Goal: Task Accomplishment & Management: Manage account settings

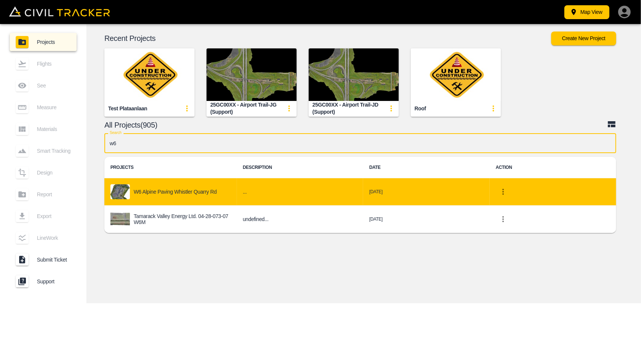
type input "w6"
click at [172, 203] on td "W6 Alpine Paving Whistler Quarry Rd" at bounding box center [170, 191] width 133 height 27
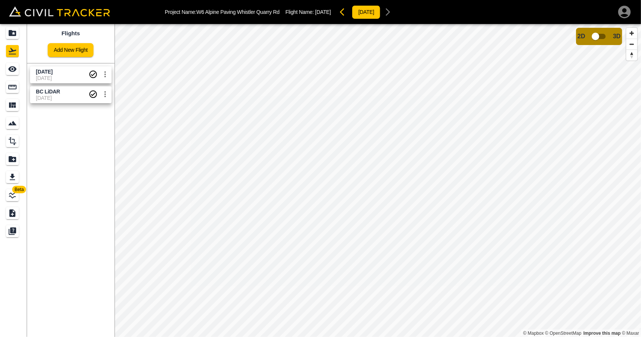
click at [71, 77] on span "[DATE]" at bounding box center [62, 78] width 53 height 6
click at [10, 70] on icon "See" at bounding box center [12, 70] width 8 height 6
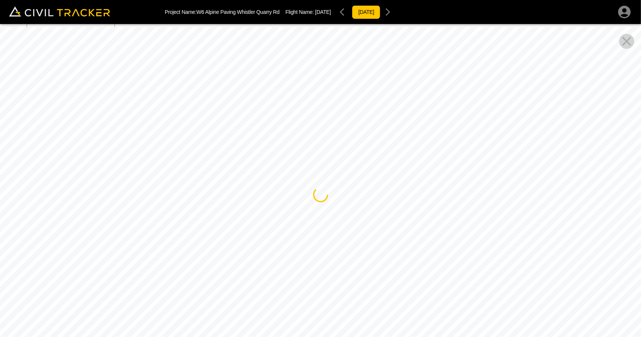
click at [628, 40] on icon "Close Pano View" at bounding box center [627, 41] width 9 height 9
drag, startPoint x: 448, startPoint y: 235, endPoint x: 300, endPoint y: 157, distance: 167.4
click at [298, 157] on div at bounding box center [320, 195] width 641 height 337
drag, startPoint x: 458, startPoint y: 156, endPoint x: 193, endPoint y: 156, distance: 264.9
click at [193, 156] on div at bounding box center [320, 195] width 641 height 337
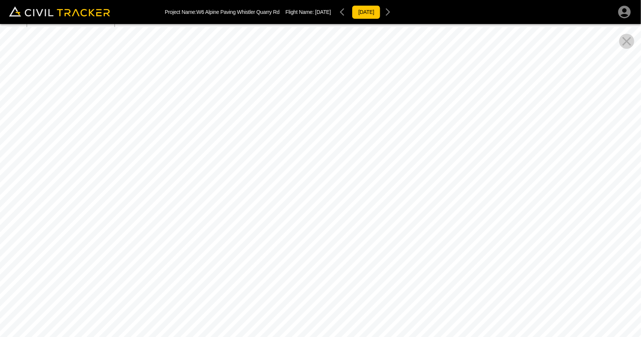
drag, startPoint x: 513, startPoint y: 146, endPoint x: 241, endPoint y: 144, distance: 272.4
click at [241, 144] on div at bounding box center [320, 195] width 641 height 337
drag, startPoint x: 529, startPoint y: 143, endPoint x: 280, endPoint y: 134, distance: 249.3
click at [280, 134] on div at bounding box center [320, 195] width 641 height 337
drag, startPoint x: 573, startPoint y: 158, endPoint x: 262, endPoint y: 148, distance: 310.9
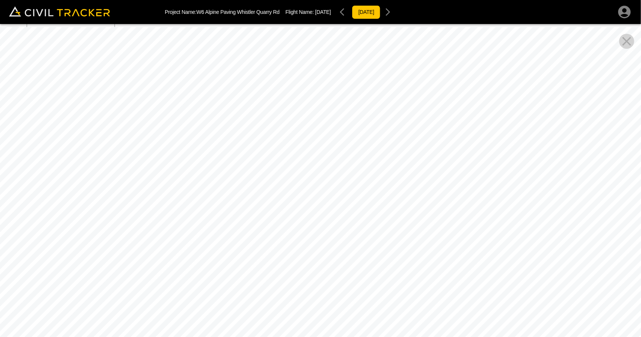
click at [262, 148] on div at bounding box center [320, 195] width 641 height 337
drag, startPoint x: 177, startPoint y: 176, endPoint x: 590, endPoint y: 139, distance: 415.0
click at [621, 138] on div at bounding box center [320, 195] width 641 height 337
drag, startPoint x: 302, startPoint y: 121, endPoint x: 443, endPoint y: 125, distance: 140.6
click at [443, 125] on div at bounding box center [320, 195] width 641 height 337
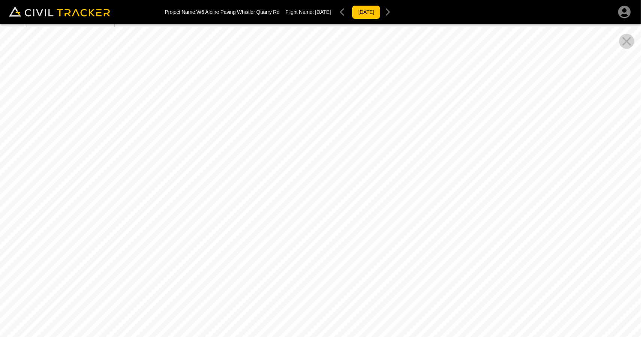
drag, startPoint x: 383, startPoint y: 143, endPoint x: 373, endPoint y: 217, distance: 75.1
click at [373, 217] on div at bounding box center [320, 195] width 641 height 337
drag, startPoint x: 207, startPoint y: 173, endPoint x: 540, endPoint y: 160, distance: 332.4
click at [540, 160] on div at bounding box center [320, 195] width 641 height 337
drag, startPoint x: 358, startPoint y: 155, endPoint x: 586, endPoint y: 148, distance: 227.8
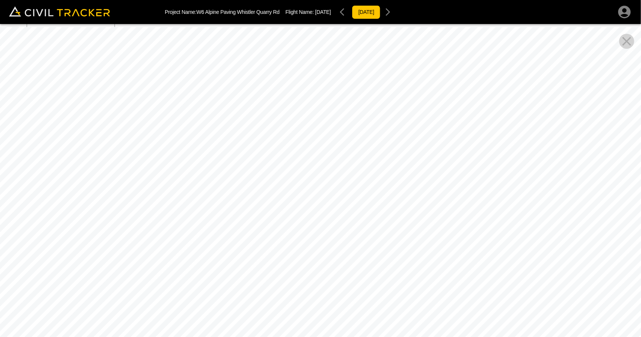
click at [594, 148] on div at bounding box center [320, 195] width 641 height 337
drag, startPoint x: 218, startPoint y: 149, endPoint x: 593, endPoint y: 142, distance: 375.4
click at [593, 142] on div at bounding box center [320, 195] width 641 height 337
drag, startPoint x: 294, startPoint y: 144, endPoint x: 446, endPoint y: 143, distance: 151.4
click at [446, 143] on div at bounding box center [320, 195] width 641 height 337
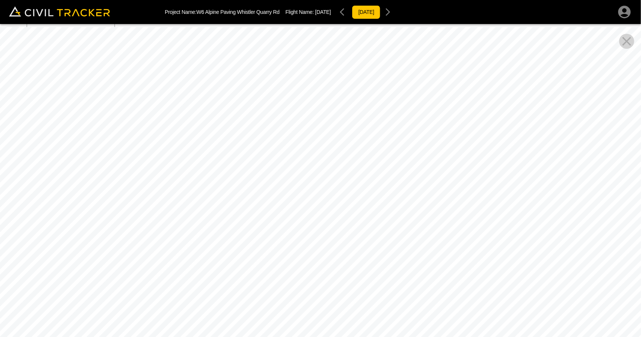
drag, startPoint x: 594, startPoint y: 144, endPoint x: 641, endPoint y: 144, distance: 47.0
click at [641, 144] on div at bounding box center [320, 195] width 641 height 337
drag, startPoint x: 435, startPoint y: 144, endPoint x: 0, endPoint y: 104, distance: 437.3
click at [0, 104] on div at bounding box center [320, 195] width 641 height 337
drag, startPoint x: 420, startPoint y: 157, endPoint x: 89, endPoint y: 145, distance: 331.2
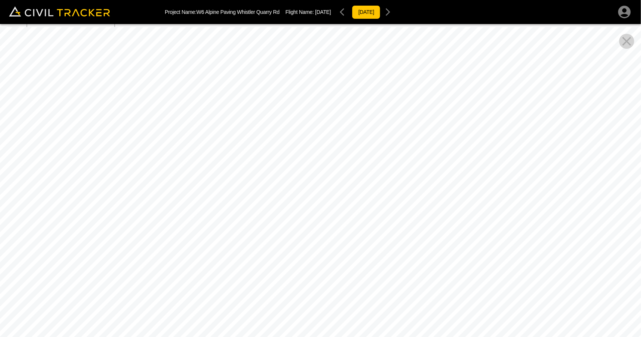
click at [44, 145] on div at bounding box center [320, 195] width 641 height 337
drag, startPoint x: 457, startPoint y: 153, endPoint x: 282, endPoint y: 128, distance: 176.8
click at [140, 129] on div at bounding box center [320, 195] width 641 height 337
drag, startPoint x: 449, startPoint y: 128, endPoint x: 138, endPoint y: 128, distance: 310.7
click at [138, 128] on div at bounding box center [320, 195] width 641 height 337
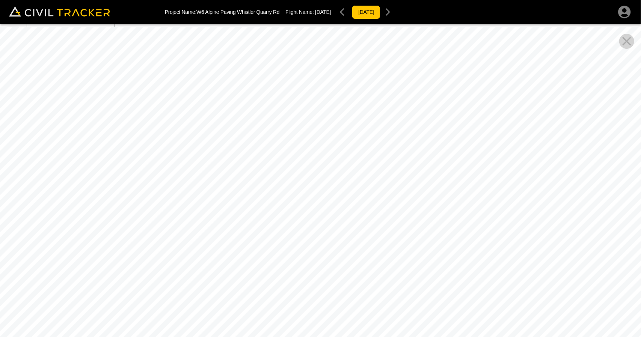
drag, startPoint x: 394, startPoint y: 129, endPoint x: 29, endPoint y: 141, distance: 365.8
click at [29, 141] on div at bounding box center [320, 195] width 641 height 337
drag, startPoint x: 469, startPoint y: 195, endPoint x: 33, endPoint y: 184, distance: 436.0
click at [33, 184] on div at bounding box center [320, 195] width 641 height 337
drag, startPoint x: 458, startPoint y: 171, endPoint x: 99, endPoint y: 159, distance: 359.0
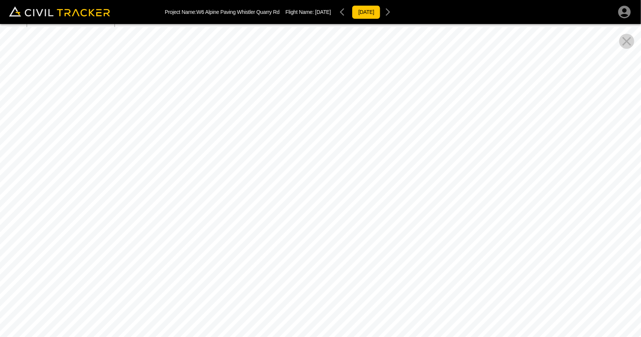
click at [86, 163] on div at bounding box center [320, 195] width 641 height 337
drag, startPoint x: 351, startPoint y: 150, endPoint x: 7, endPoint y: 145, distance: 344.2
click at [7, 145] on div at bounding box center [320, 195] width 641 height 337
drag, startPoint x: 387, startPoint y: 199, endPoint x: 12, endPoint y: 194, distance: 375.4
click at [15, 195] on div at bounding box center [320, 195] width 641 height 337
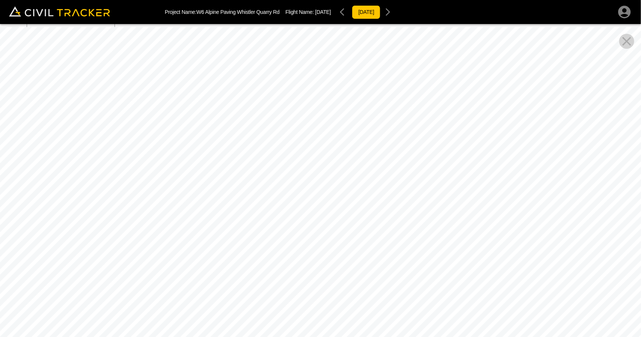
drag, startPoint x: 342, startPoint y: 166, endPoint x: 328, endPoint y: 336, distance: 170.4
click at [328, 336] on div at bounding box center [320, 195] width 641 height 337
drag, startPoint x: 458, startPoint y: 247, endPoint x: 421, endPoint y: 230, distance: 40.7
click at [421, 230] on div at bounding box center [320, 195] width 641 height 337
click at [628, 44] on icon "Close Pano View" at bounding box center [627, 41] width 15 height 15
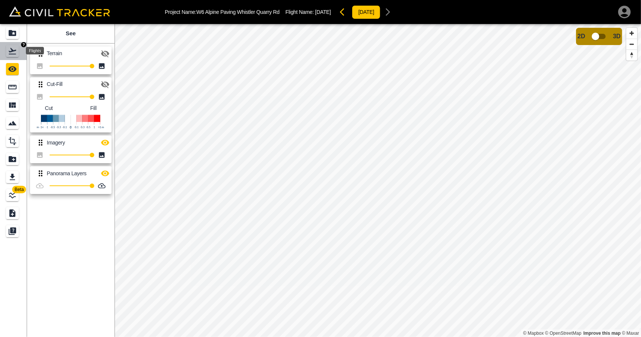
click at [8, 53] on icon "Flights" at bounding box center [12, 51] width 9 height 9
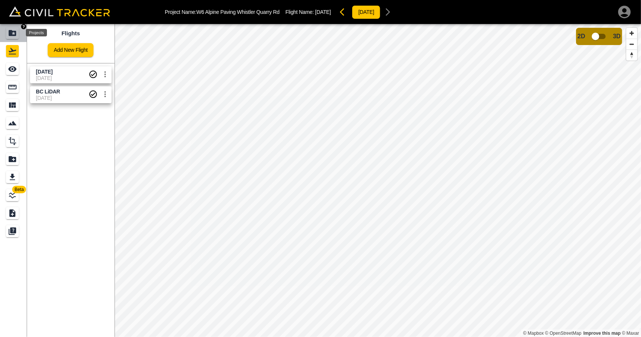
click at [8, 33] on icon "Projects" at bounding box center [12, 33] width 9 height 9
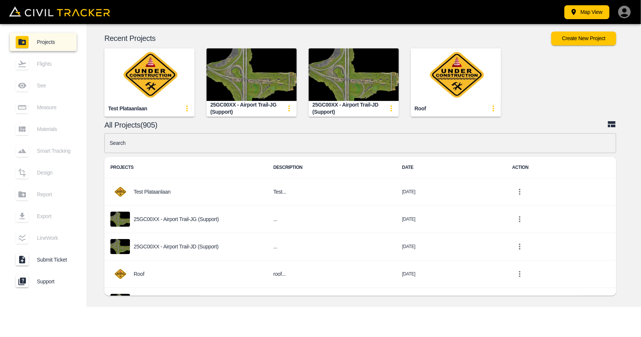
click at [159, 139] on input "text" at bounding box center [360, 143] width 512 height 20
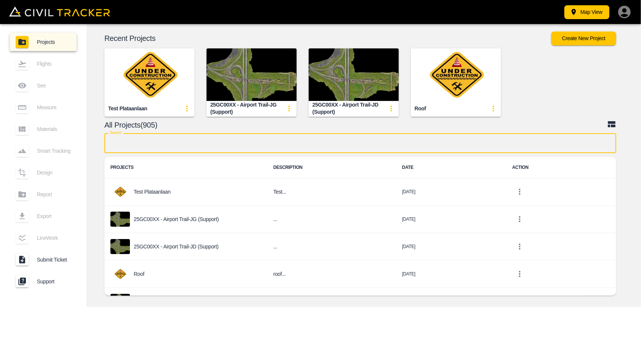
type input "d"
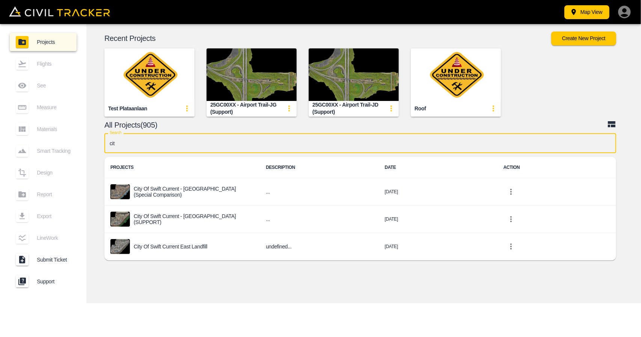
type input "city"
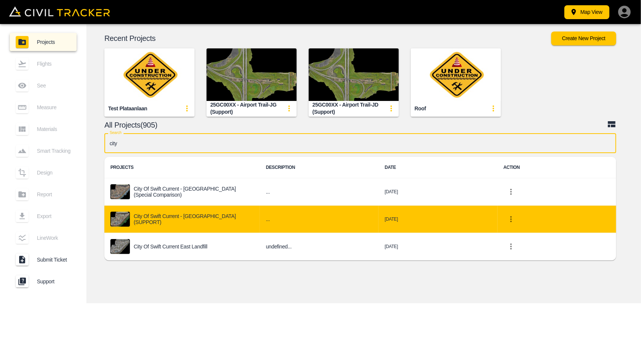
click at [174, 215] on p "City of Swift Current - [GEOGRAPHIC_DATA] (SUPPORT)" at bounding box center [194, 219] width 120 height 12
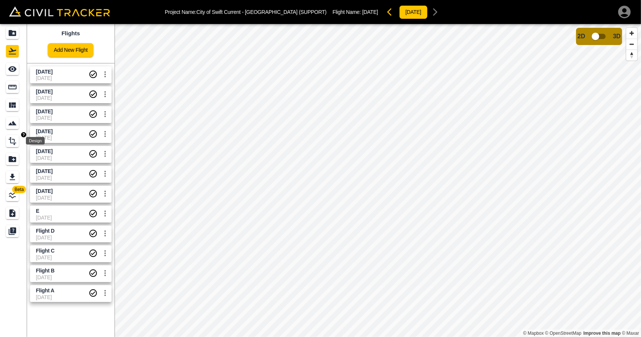
click at [12, 142] on icon "Design" at bounding box center [12, 141] width 9 height 9
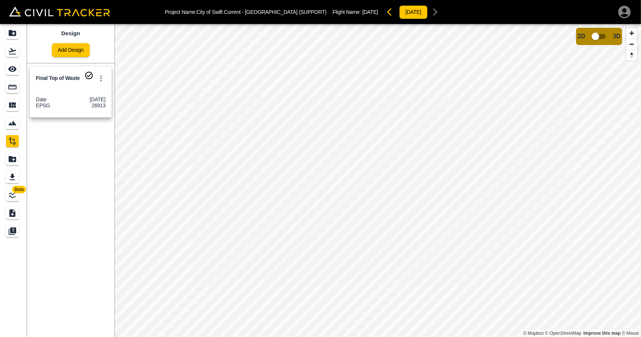
click at [97, 228] on div "Design Add Design Final Top of Waste Date [DATE] EPSG 26913" at bounding box center [71, 180] width 88 height 313
click at [11, 70] on icon "See" at bounding box center [12, 69] width 9 height 9
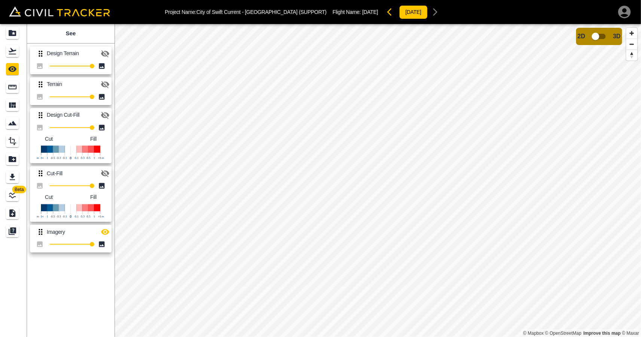
click at [105, 115] on icon "button" at bounding box center [105, 115] width 8 height 7
click at [105, 231] on icon "button" at bounding box center [105, 233] width 8 height 6
click at [11, 122] on icon "Smart Tracking" at bounding box center [12, 123] width 9 height 9
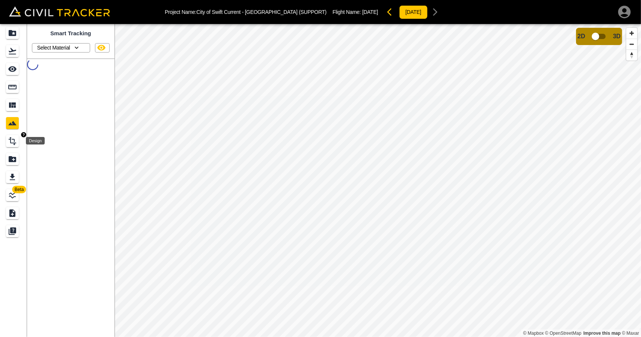
click at [17, 146] on div "Design" at bounding box center [12, 141] width 13 height 12
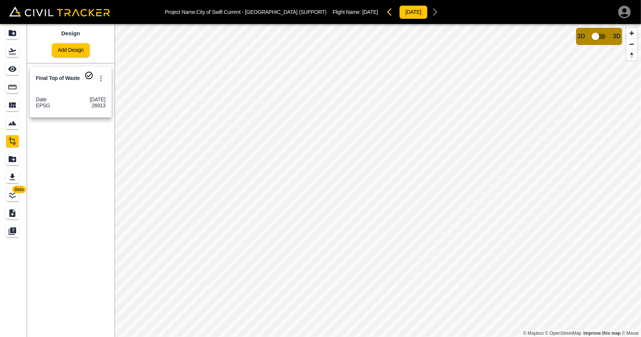
click at [17, 70] on icon "See" at bounding box center [12, 69] width 9 height 9
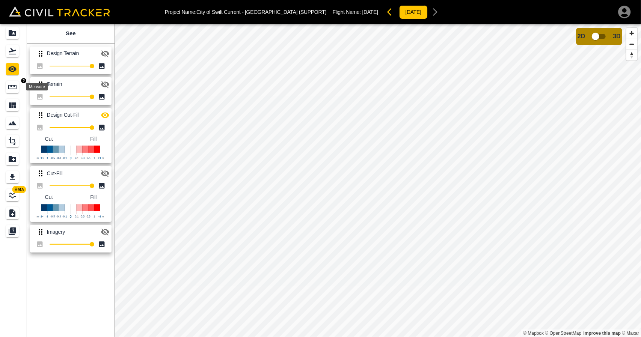
click at [15, 88] on icon "Measure" at bounding box center [12, 87] width 9 height 9
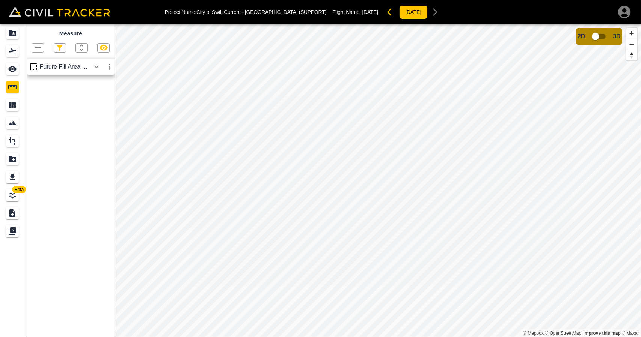
click at [93, 67] on icon "button" at bounding box center [96, 66] width 9 height 9
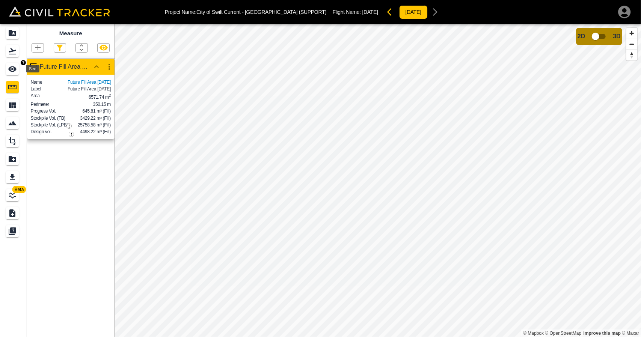
click at [13, 73] on icon "See" at bounding box center [12, 69] width 9 height 9
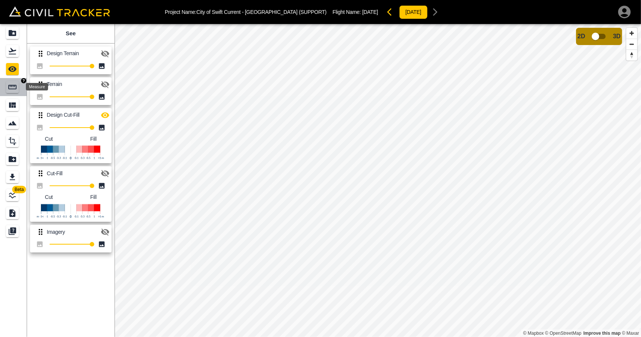
click at [20, 92] on div "Measure" at bounding box center [13, 87] width 15 height 12
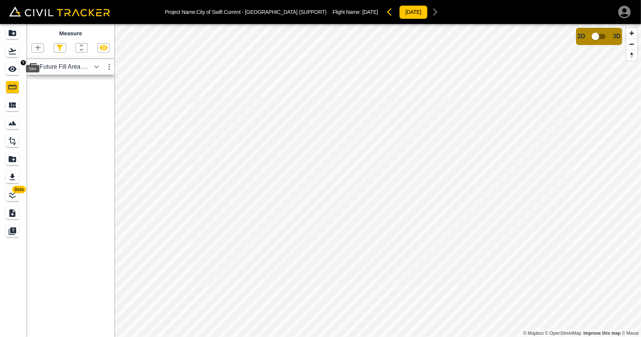
click at [15, 65] on icon "See" at bounding box center [12, 69] width 9 height 9
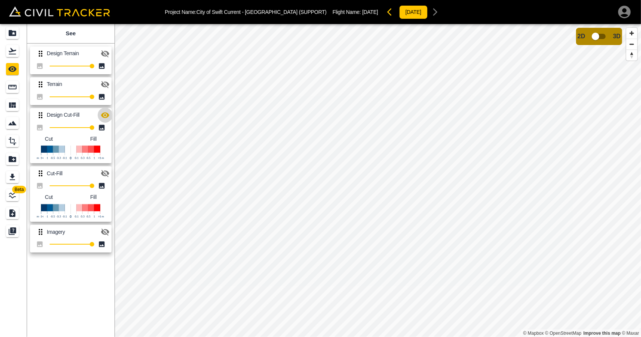
click at [105, 111] on icon "button" at bounding box center [105, 115] width 9 height 9
click at [15, 90] on icon "Measure" at bounding box center [12, 87] width 9 height 9
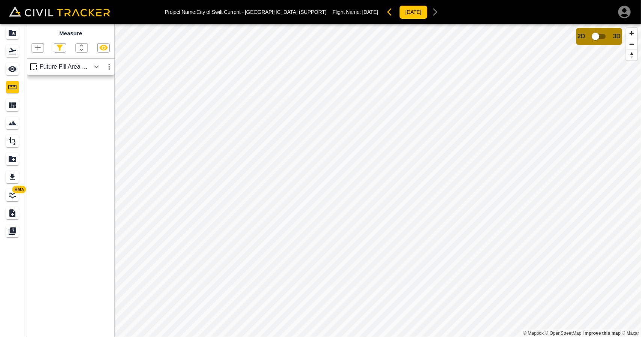
click at [97, 68] on icon "button" at bounding box center [96, 66] width 5 height 3
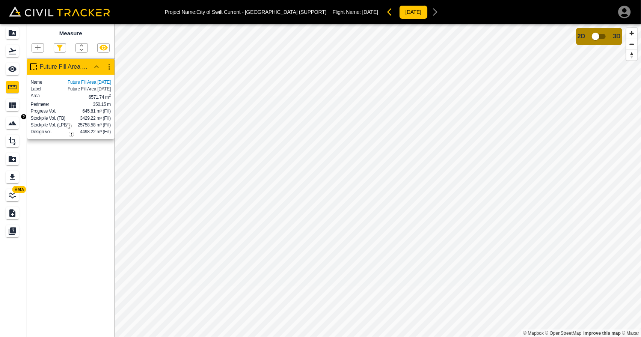
click at [12, 123] on icon "Smart Tracking" at bounding box center [12, 123] width 8 height 5
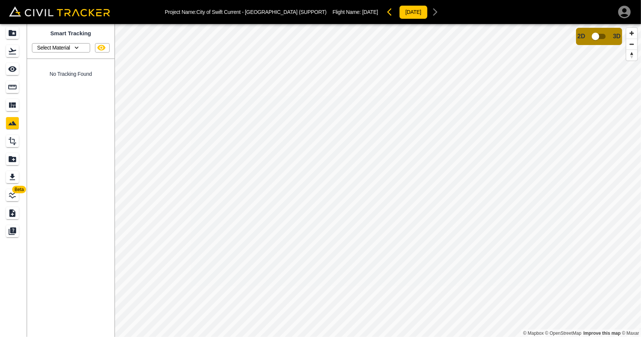
click at [74, 46] on icon "button" at bounding box center [77, 48] width 8 height 8
click at [66, 157] on div at bounding box center [320, 168] width 641 height 337
click at [13, 139] on icon "Design" at bounding box center [13, 141] width 8 height 8
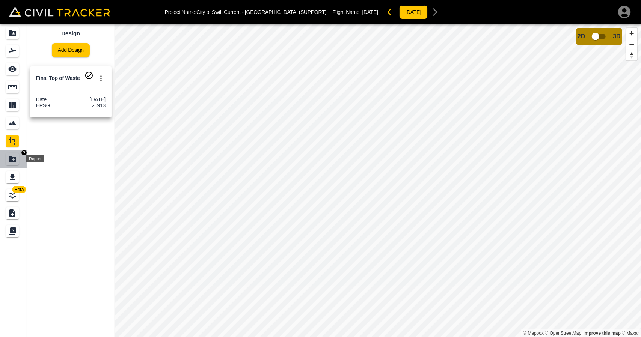
click at [15, 159] on icon "Report" at bounding box center [13, 159] width 8 height 6
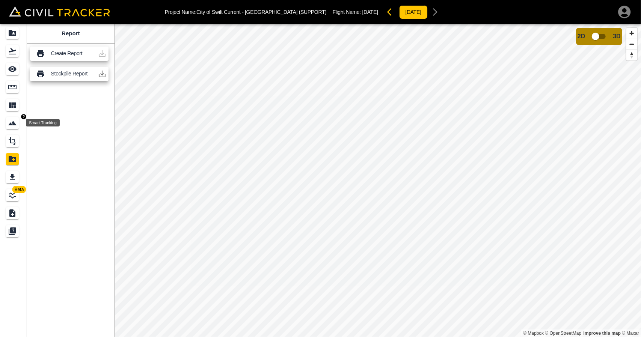
click at [15, 124] on icon "Smart Tracking" at bounding box center [12, 123] width 8 height 5
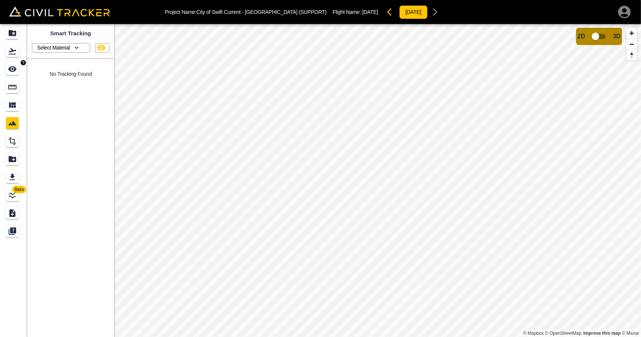
click at [15, 70] on icon "See" at bounding box center [12, 70] width 8 height 6
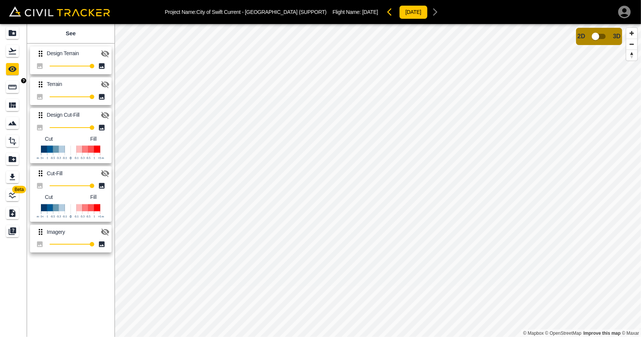
click at [15, 88] on icon "Measure" at bounding box center [12, 87] width 9 height 9
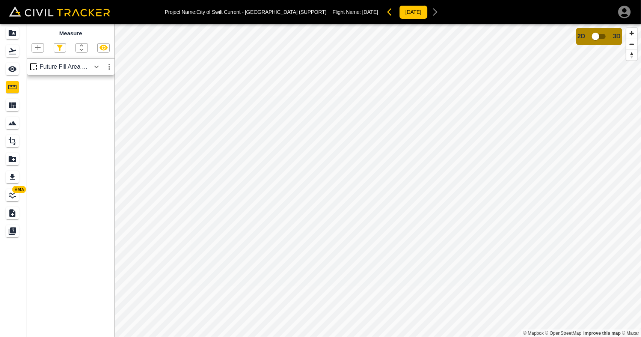
click at [96, 65] on icon "button" at bounding box center [96, 66] width 9 height 9
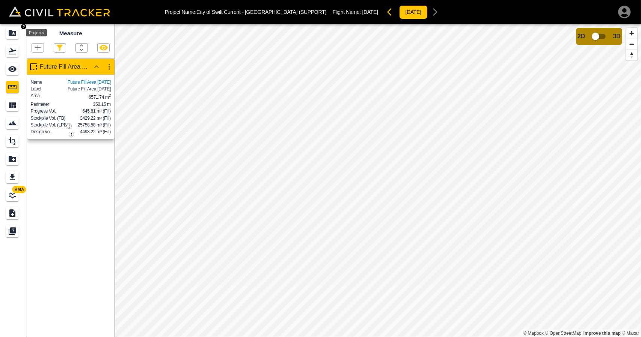
click at [11, 36] on icon "Projects" at bounding box center [12, 33] width 9 height 9
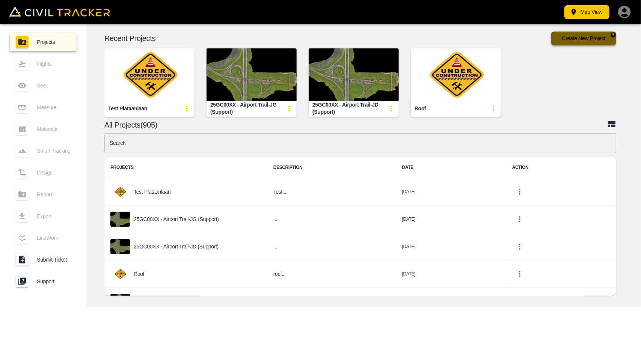
click at [581, 33] on button "Create New Project" at bounding box center [584, 39] width 65 height 14
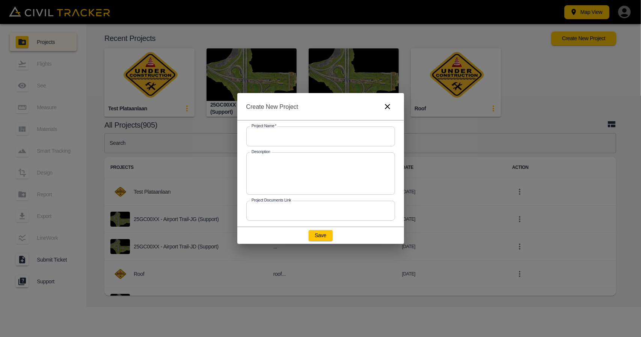
click at [551, 67] on div "Create New Project Project Name   * Project Name * Description x Description Pr…" at bounding box center [320, 168] width 641 height 337
click at [385, 109] on icon "button" at bounding box center [387, 106] width 9 height 9
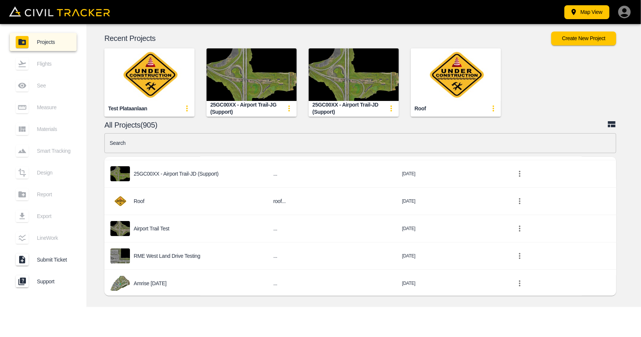
scroll to position [75, 0]
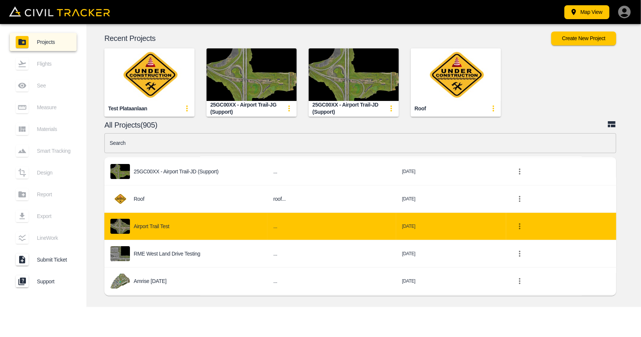
click at [180, 218] on td "Airport Trail Test" at bounding box center [185, 226] width 163 height 27
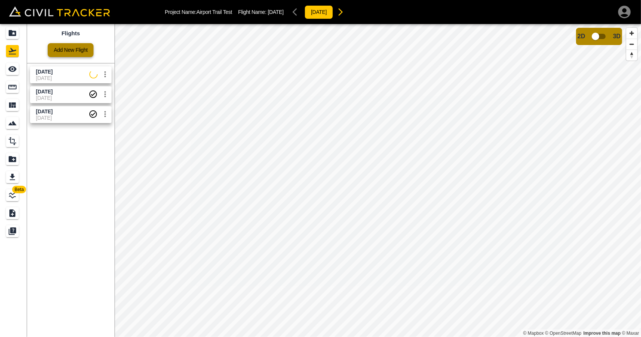
click at [81, 52] on link "Add New Flight" at bounding box center [71, 50] width 46 height 14
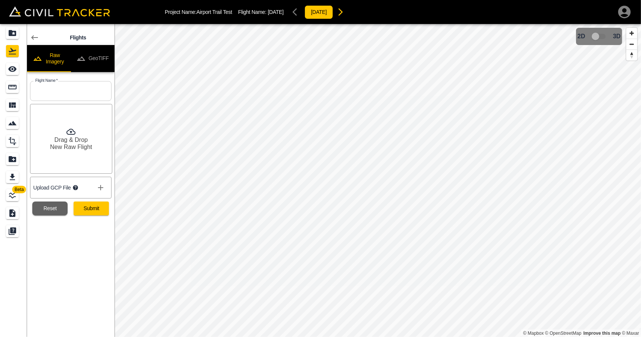
click at [101, 188] on icon "show more" at bounding box center [100, 187] width 5 height 5
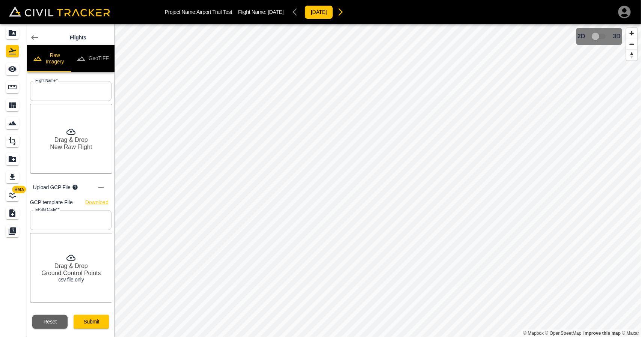
click at [74, 187] on icon at bounding box center [75, 187] width 5 height 5
click at [92, 201] on link "Download" at bounding box center [96, 202] width 23 height 9
click at [35, 38] on icon at bounding box center [34, 37] width 9 height 9
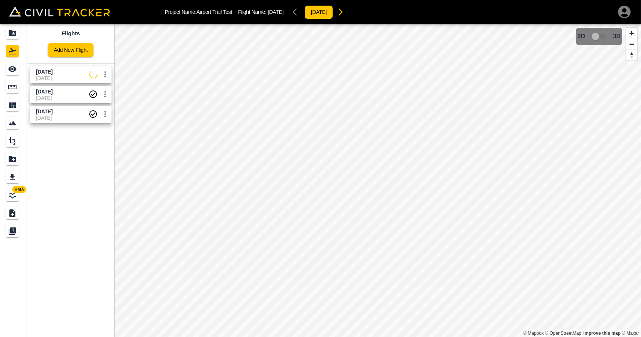
drag, startPoint x: 86, startPoint y: 157, endPoint x: 52, endPoint y: 77, distance: 86.9
click at [86, 157] on div "Flights Add New Flight [DATE] 25-09-[DATE] 25-09-[DATE] [DATE]" at bounding box center [71, 180] width 88 height 313
click at [46, 74] on span "[DATE]" at bounding box center [44, 72] width 17 height 6
click at [17, 72] on div "See" at bounding box center [12, 69] width 13 height 12
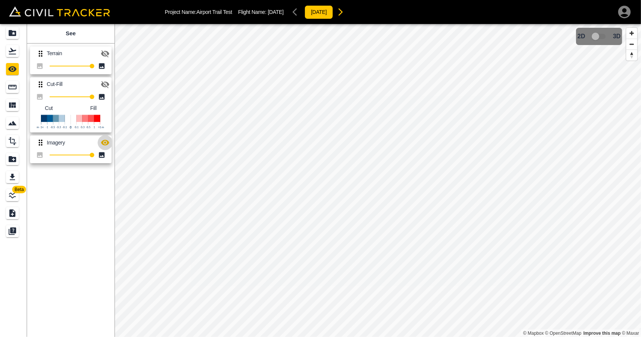
click at [107, 142] on icon "button" at bounding box center [105, 142] width 9 height 9
click at [103, 80] on icon "button" at bounding box center [105, 84] width 9 height 9
click at [19, 54] on div "Flights" at bounding box center [13, 51] width 15 height 12
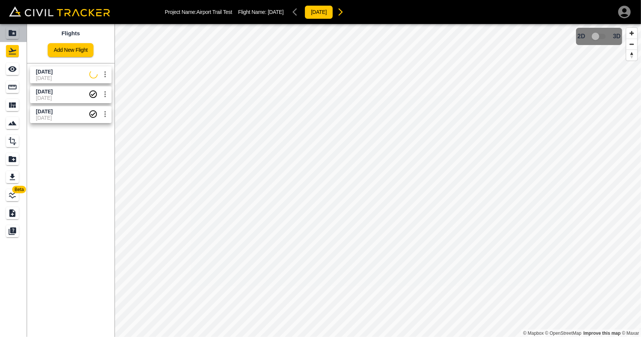
click at [11, 41] on link at bounding box center [13, 33] width 27 height 18
